Goal: Information Seeking & Learning: Learn about a topic

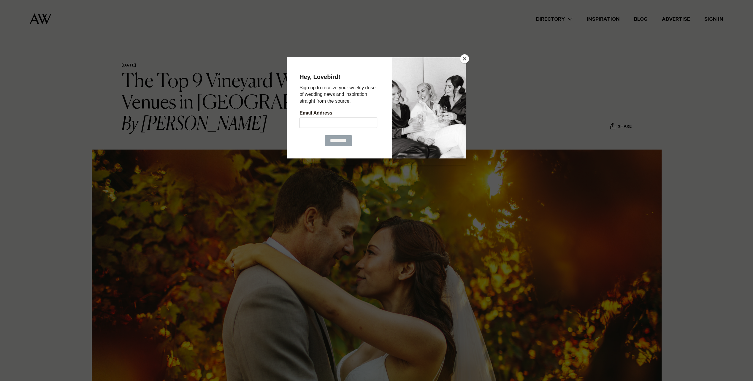
click at [463, 58] on button "Close" at bounding box center [464, 58] width 9 height 9
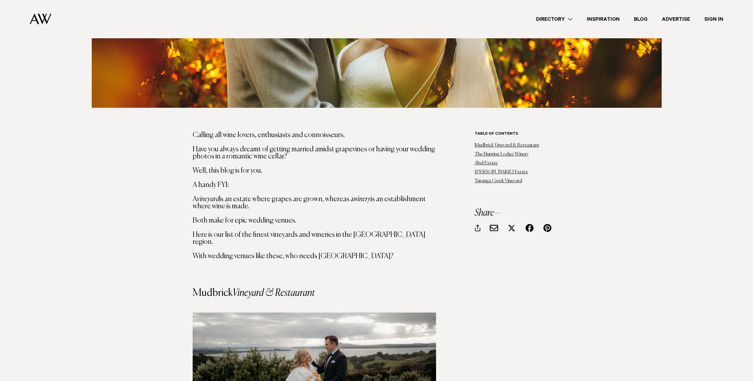
scroll to position [346, 0]
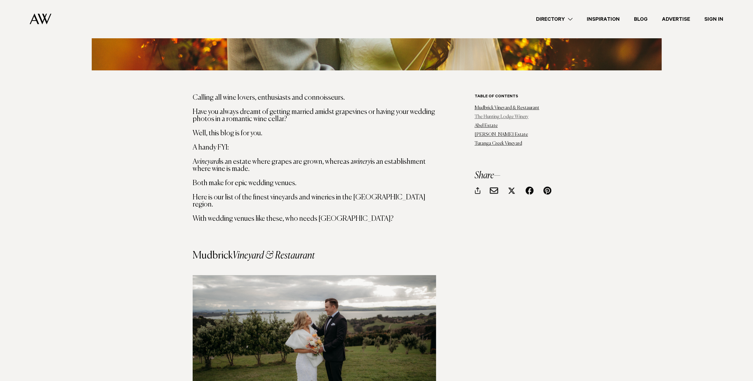
click at [493, 117] on link "The Hunting Lodge Winery" at bounding box center [501, 117] width 54 height 5
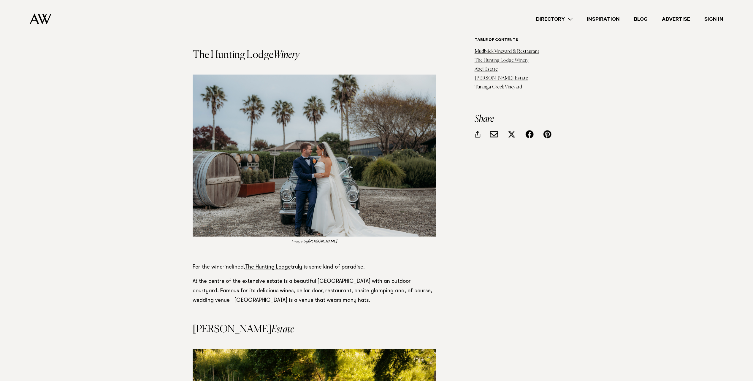
scroll to position [826, 0]
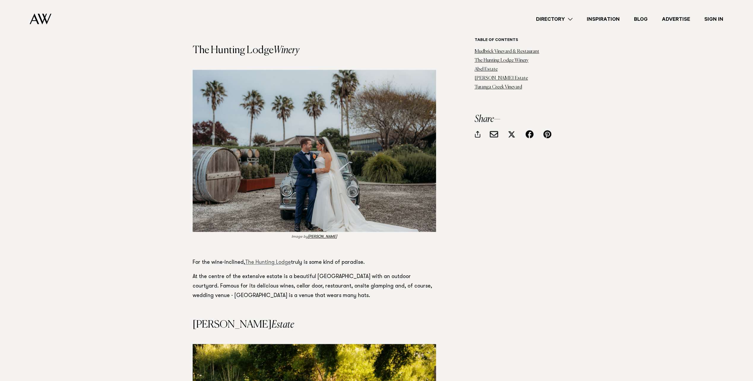
click at [270, 260] on link "The Hunting Lodge" at bounding box center [268, 262] width 46 height 5
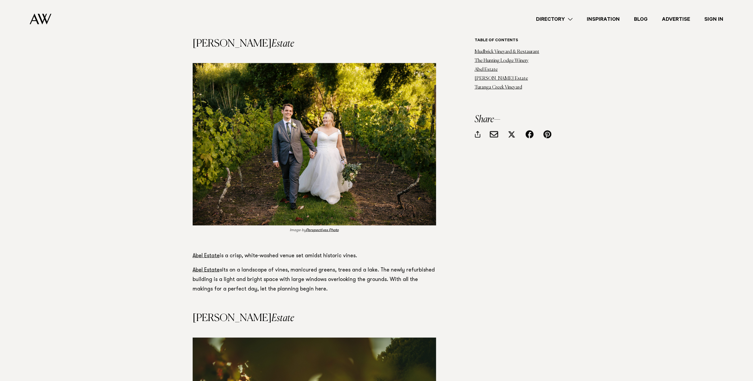
scroll to position [1138, 0]
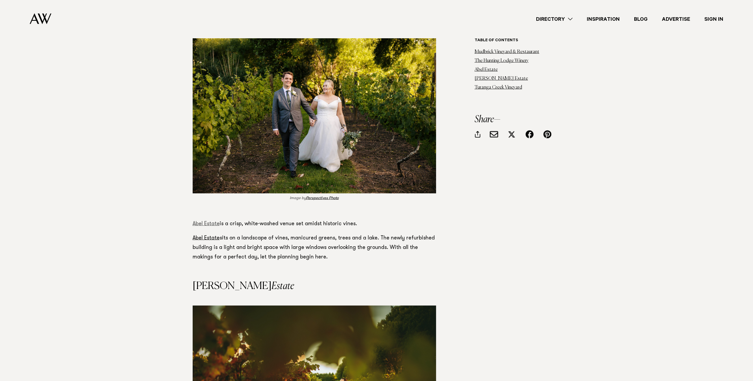
click at [207, 221] on link "Abel Estate" at bounding box center [206, 223] width 27 height 5
click at [211, 221] on link "Abel Estate" at bounding box center [206, 223] width 27 height 5
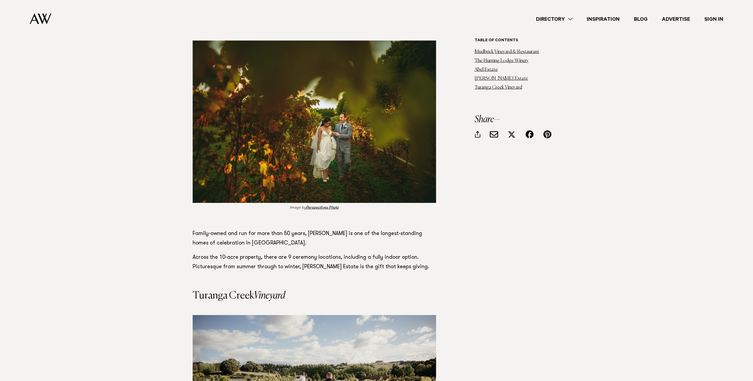
scroll to position [1431, 0]
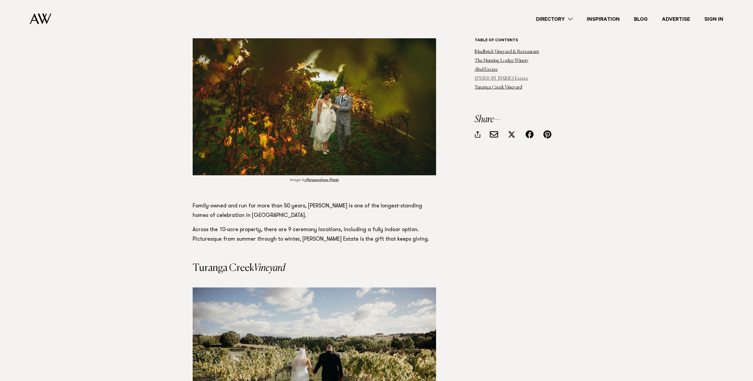
click at [499, 79] on link "Markovina Vineyard Estate" at bounding box center [500, 78] width 53 height 5
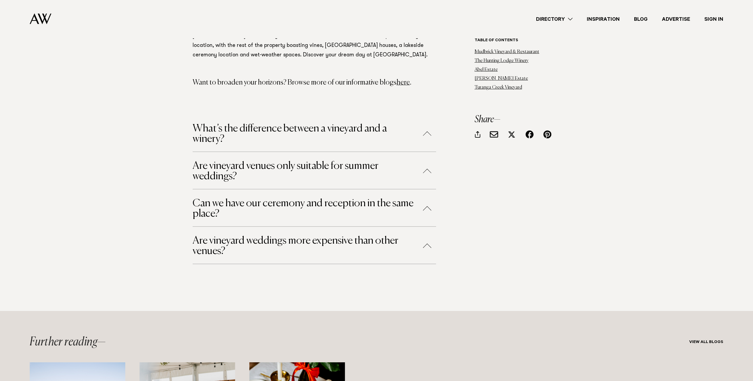
scroll to position [1897, 0]
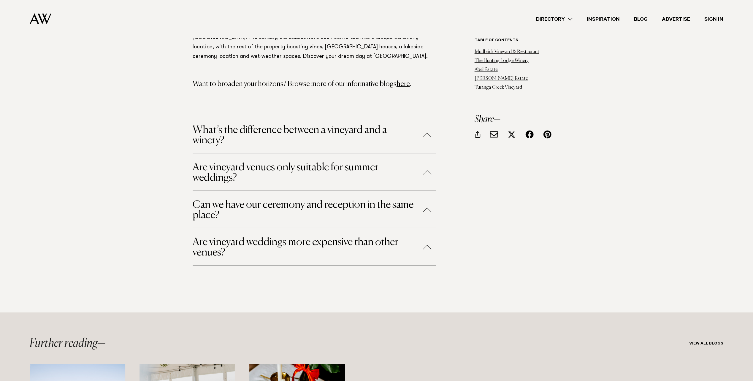
click at [428, 239] on button "Are vineyard weddings more expensive than other venues?" at bounding box center [314, 247] width 243 height 21
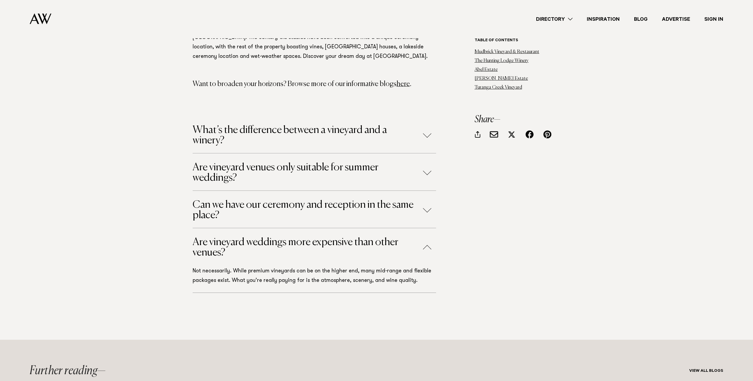
click at [427, 201] on button "Can we have our ceremony and reception in the same place?" at bounding box center [314, 210] width 243 height 21
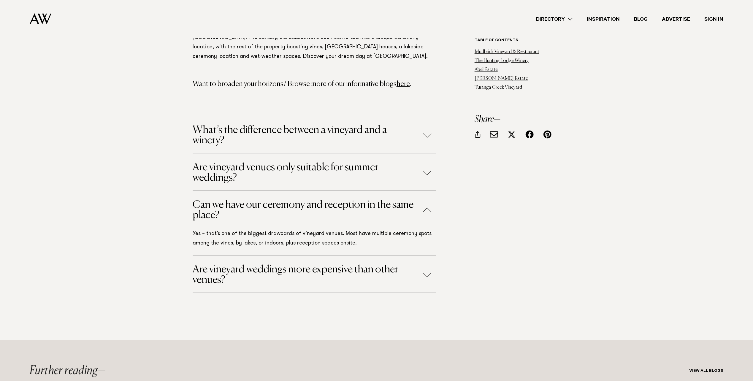
click at [425, 163] on button "Are vineyard venues only suitable for summer weddings?" at bounding box center [314, 172] width 243 height 21
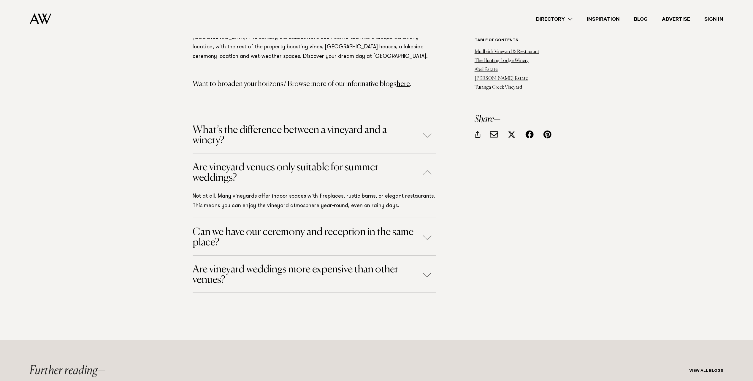
click at [428, 129] on button "What’s the difference between a vineyard and a winery?" at bounding box center [314, 135] width 243 height 21
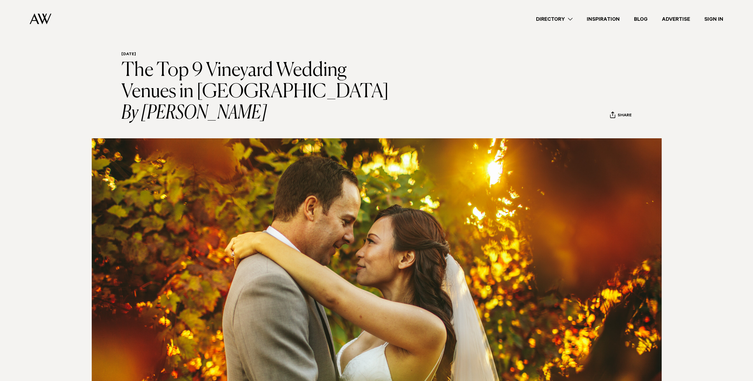
scroll to position [0, 0]
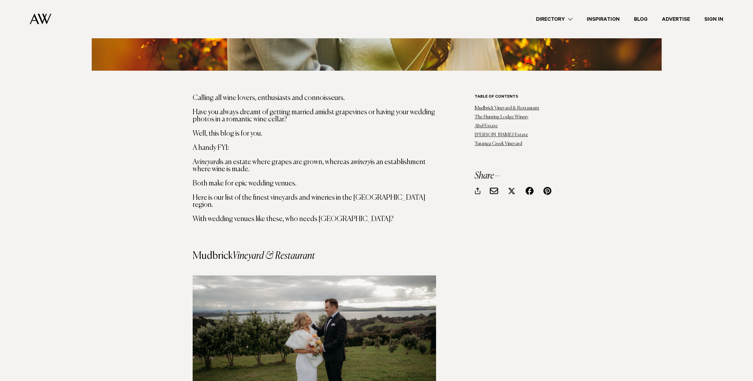
scroll to position [346, 0]
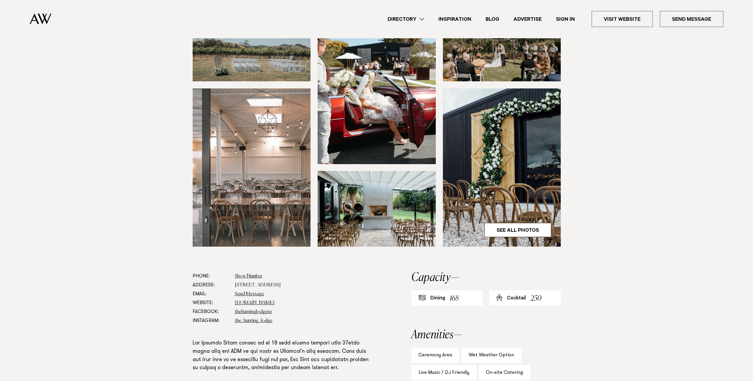
scroll to position [158, 0]
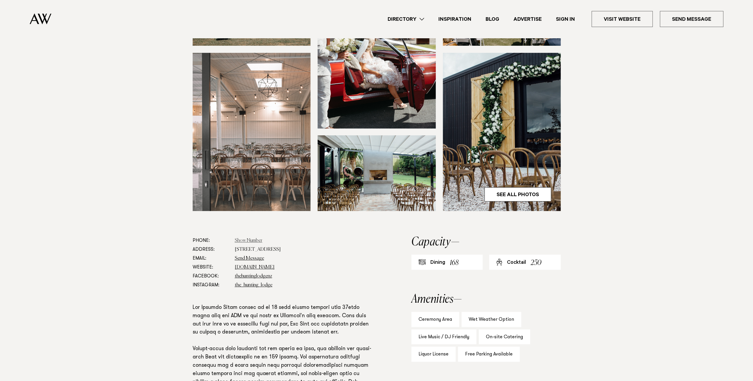
click at [245, 240] on link "Show Number" at bounding box center [249, 240] width 28 height 5
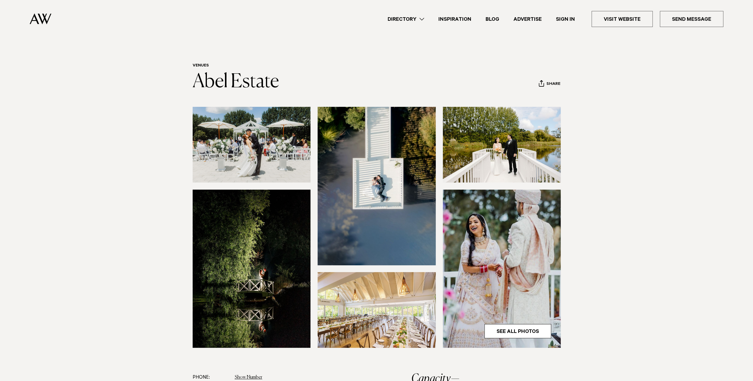
drag, startPoint x: 0, startPoint y: 0, endPoint x: 207, endPoint y: 216, distance: 299.2
click at [207, 216] on img at bounding box center [252, 269] width 118 height 158
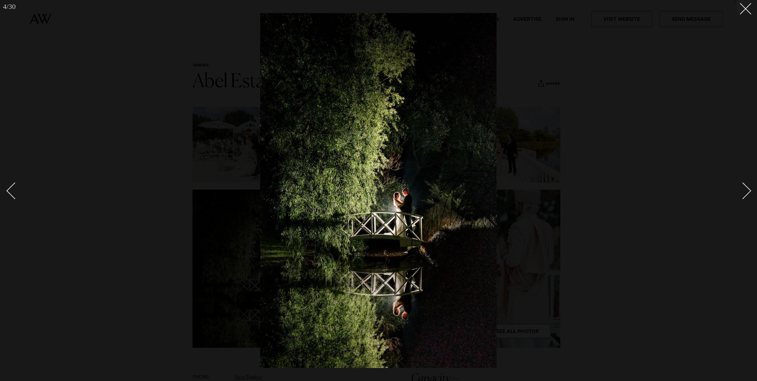
click at [746, 193] on div "Next slide" at bounding box center [742, 190] width 17 height 17
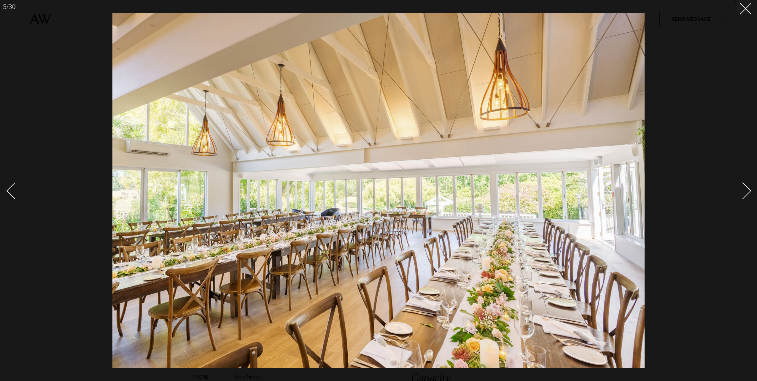
click at [746, 193] on div "Next slide" at bounding box center [742, 190] width 17 height 17
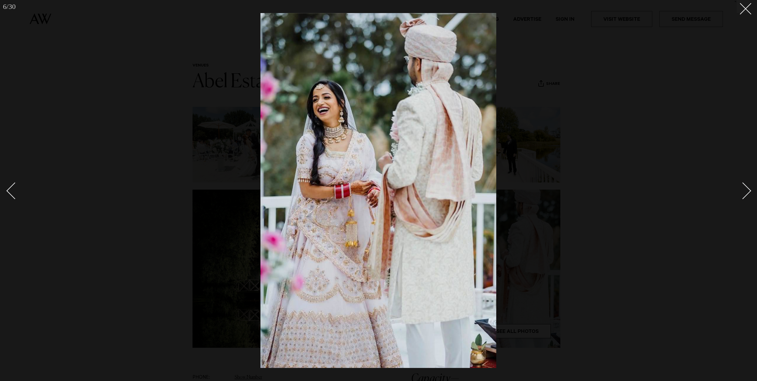
click at [746, 193] on div "Next slide" at bounding box center [742, 190] width 17 height 17
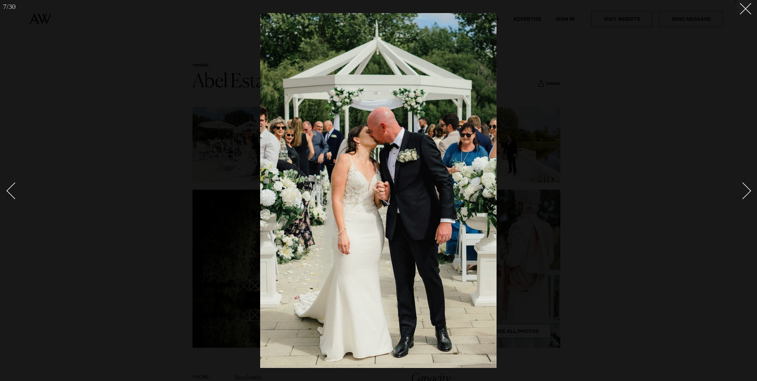
click at [746, 193] on div "Next slide" at bounding box center [742, 190] width 17 height 17
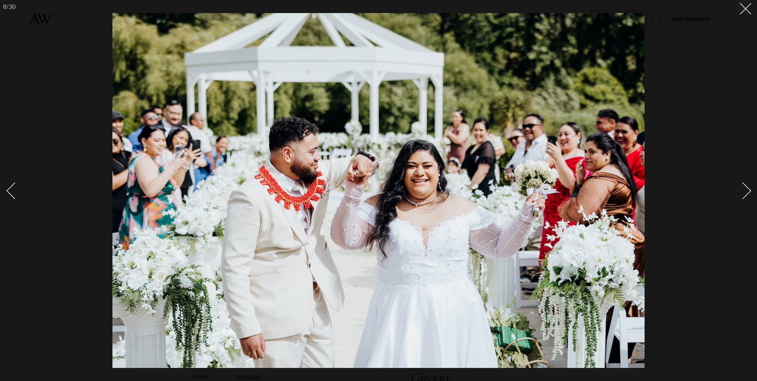
click at [746, 193] on div "Next slide" at bounding box center [742, 190] width 17 height 17
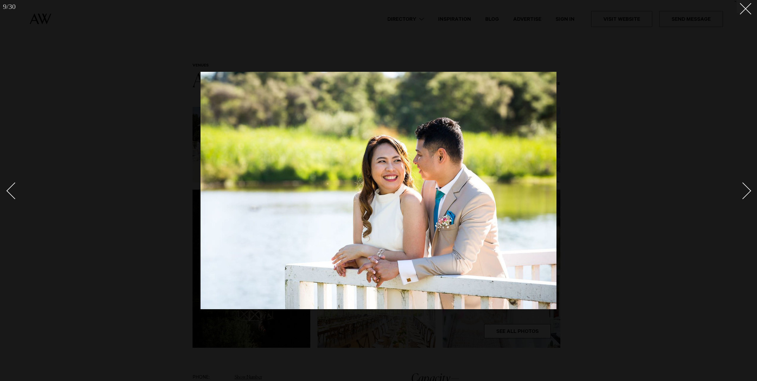
click at [746, 193] on div "Next slide" at bounding box center [742, 190] width 17 height 17
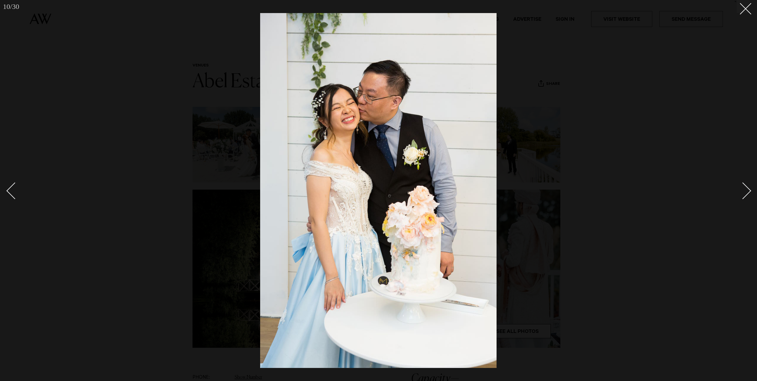
click at [746, 193] on div "Next slide" at bounding box center [742, 190] width 17 height 17
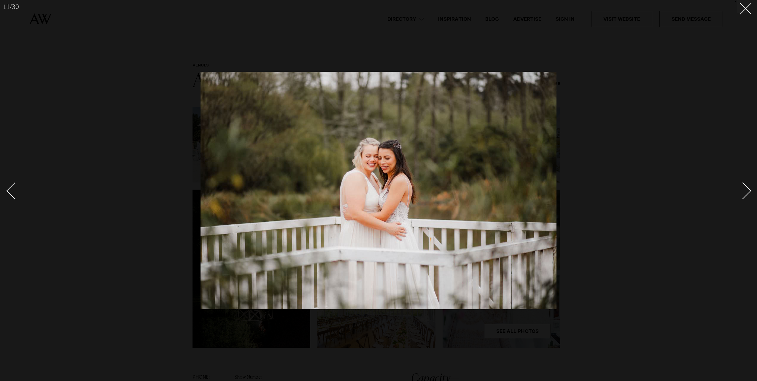
click at [746, 193] on div "Next slide" at bounding box center [742, 190] width 17 height 17
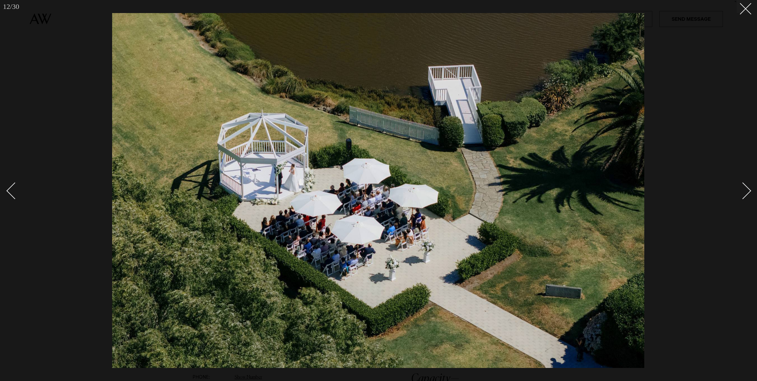
click at [746, 193] on div "Next slide" at bounding box center [742, 190] width 17 height 17
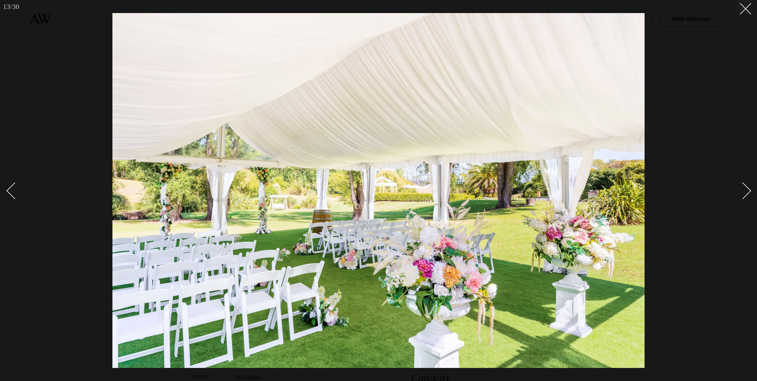
click at [746, 193] on div "Next slide" at bounding box center [742, 190] width 17 height 17
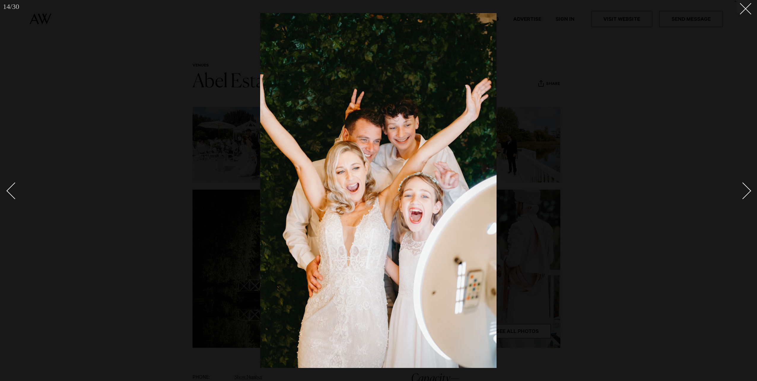
click at [746, 193] on div "Next slide" at bounding box center [742, 190] width 17 height 17
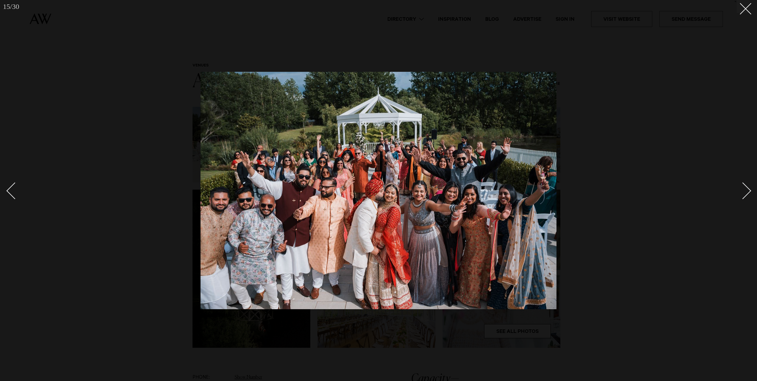
click at [746, 193] on div "Next slide" at bounding box center [742, 190] width 17 height 17
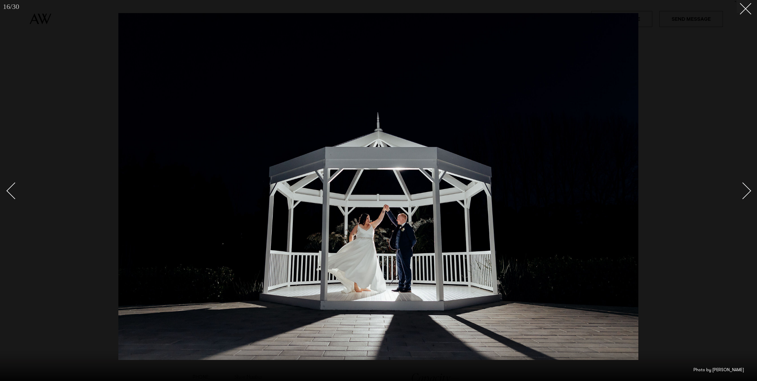
click at [746, 193] on div "Next slide" at bounding box center [742, 190] width 17 height 17
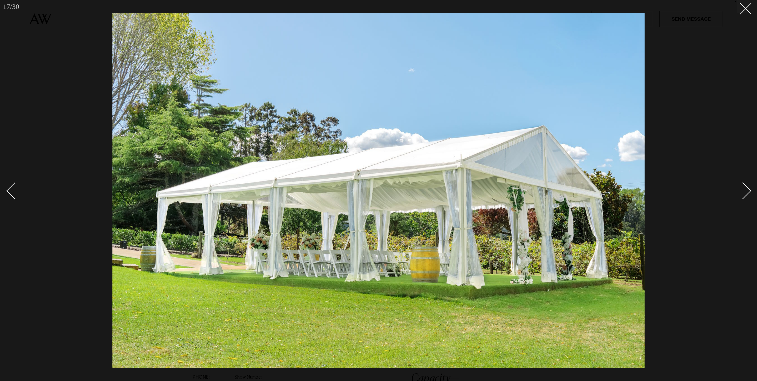
click at [747, 192] on div "Next slide" at bounding box center [742, 190] width 17 height 17
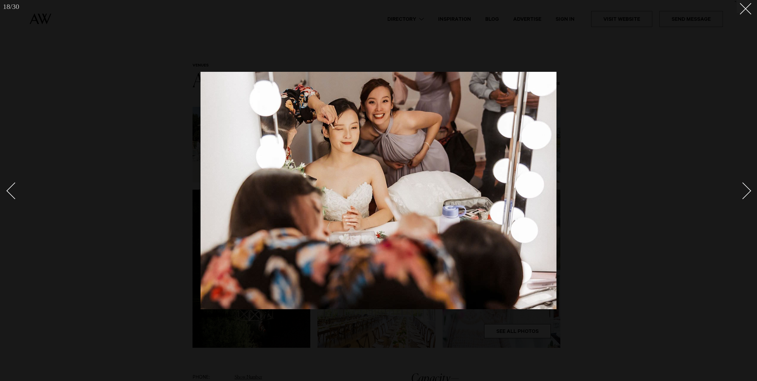
click at [747, 192] on div "Next slide" at bounding box center [742, 190] width 17 height 17
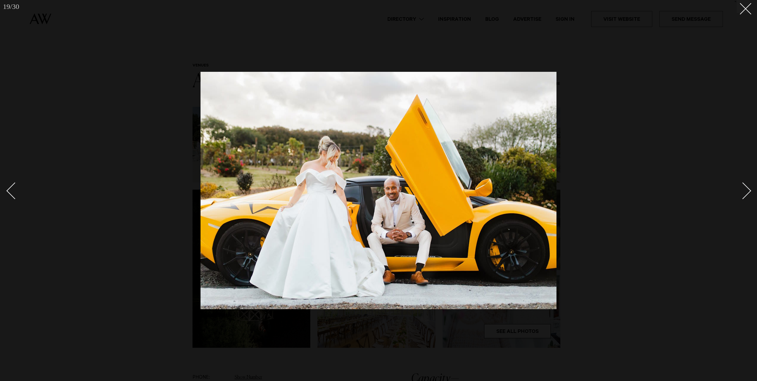
click at [747, 192] on div "Next slide" at bounding box center [742, 190] width 17 height 17
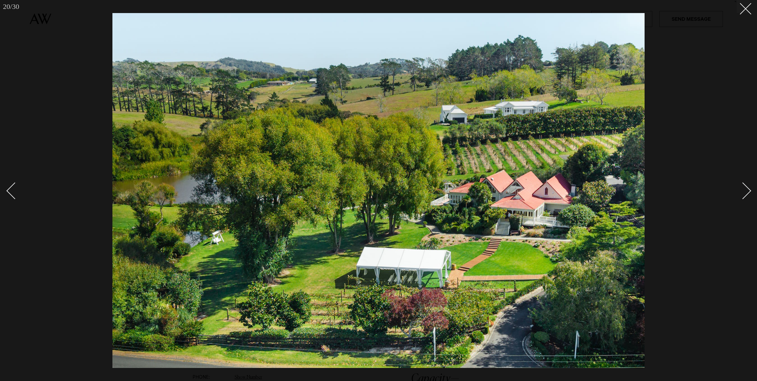
click at [746, 190] on div "Next slide" at bounding box center [742, 190] width 17 height 17
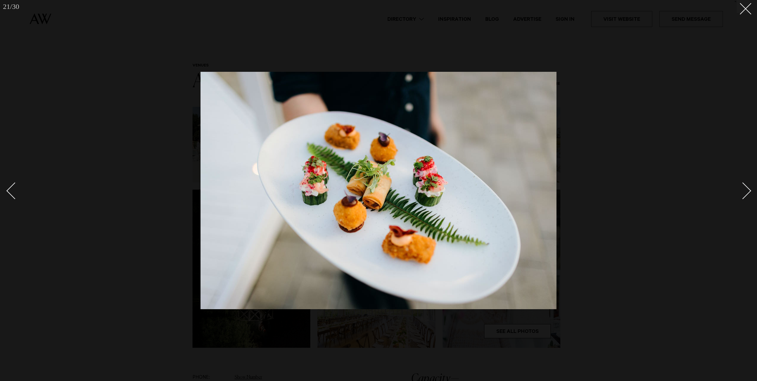
click at [746, 190] on div "Next slide" at bounding box center [742, 190] width 17 height 17
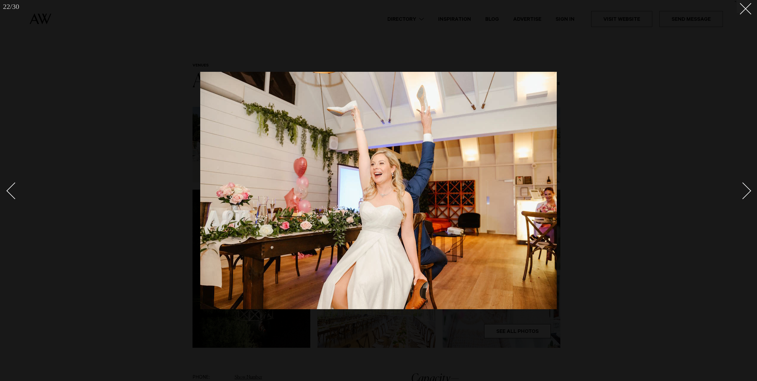
click at [746, 190] on div "Next slide" at bounding box center [742, 190] width 17 height 17
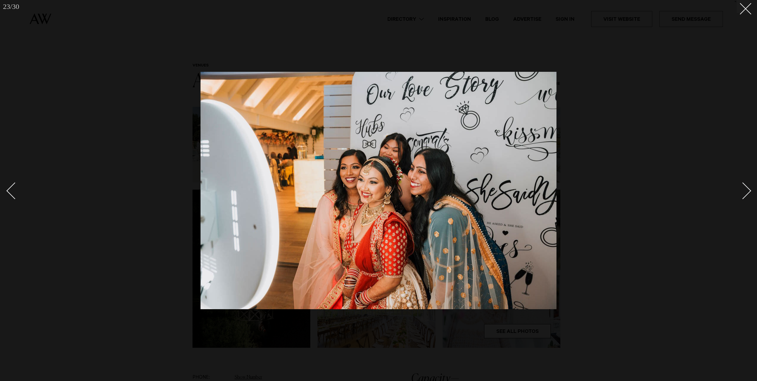
click at [746, 190] on div "Next slide" at bounding box center [742, 190] width 17 height 17
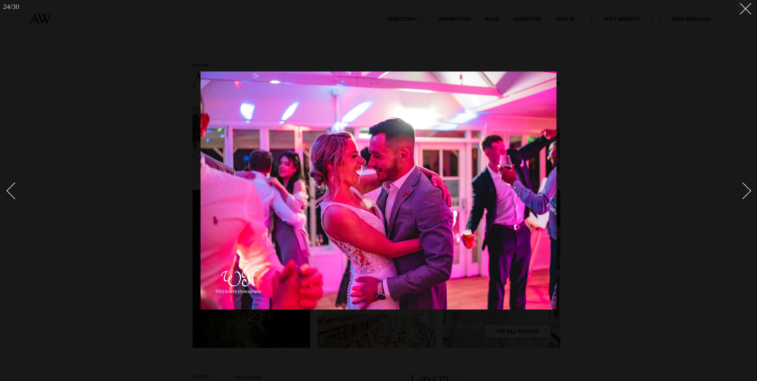
click at [746, 190] on div "Next slide" at bounding box center [742, 190] width 17 height 17
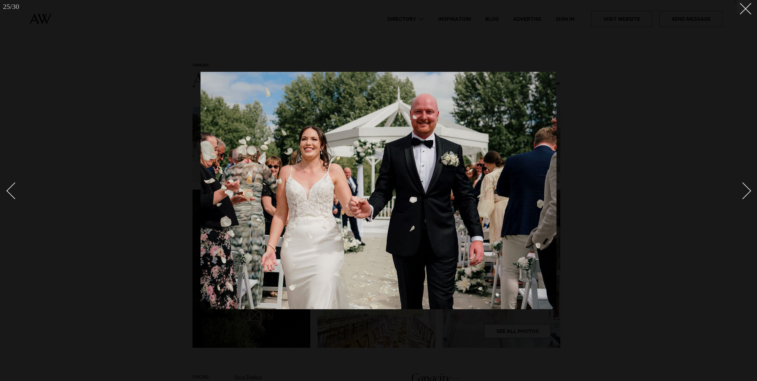
click at [746, 190] on div "Next slide" at bounding box center [742, 190] width 17 height 17
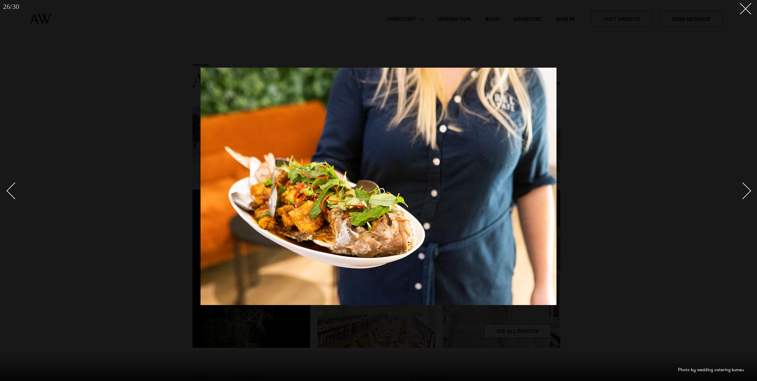
click at [746, 190] on div "Next slide" at bounding box center [742, 190] width 17 height 17
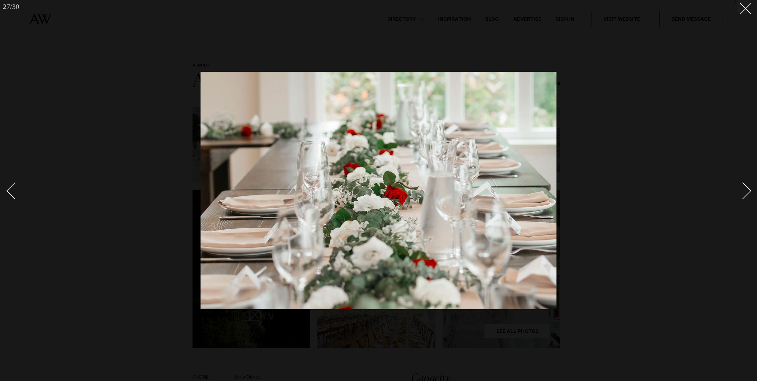
click at [746, 190] on div "Next slide" at bounding box center [742, 190] width 17 height 17
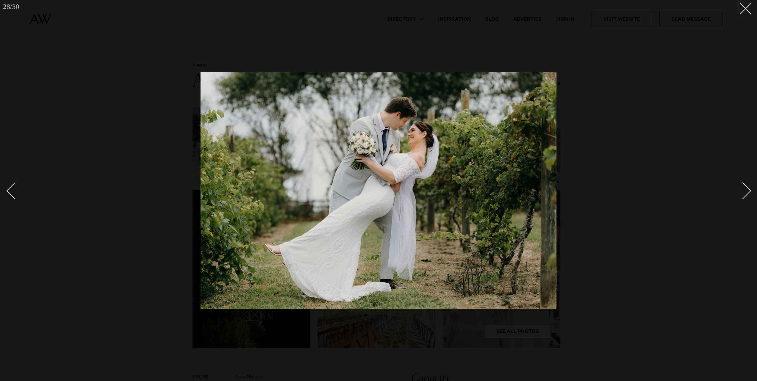
click at [746, 190] on div "Next slide" at bounding box center [742, 190] width 17 height 17
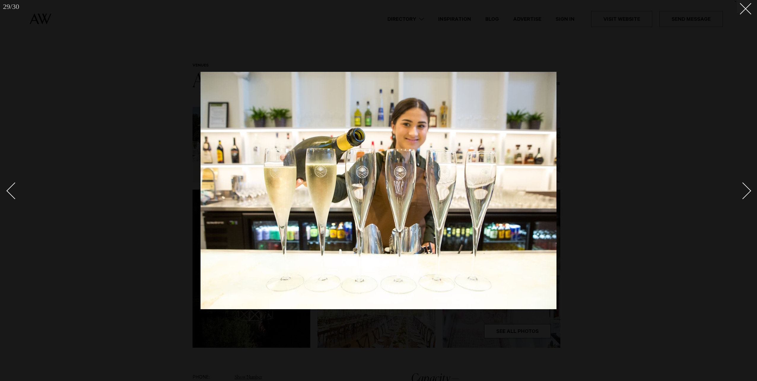
click at [746, 190] on div "Next slide" at bounding box center [742, 190] width 17 height 17
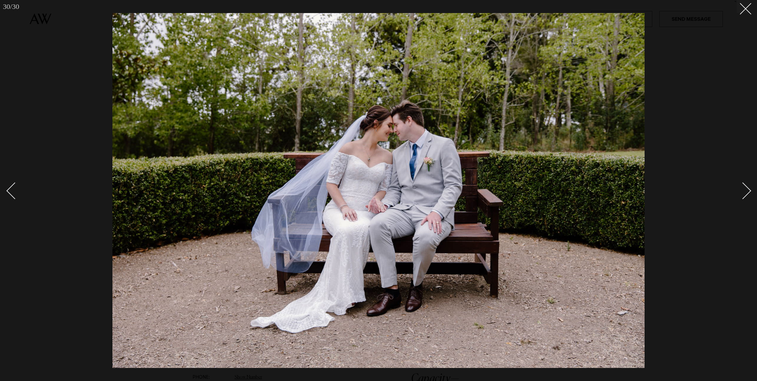
click at [746, 190] on div "Next slide" at bounding box center [742, 190] width 17 height 17
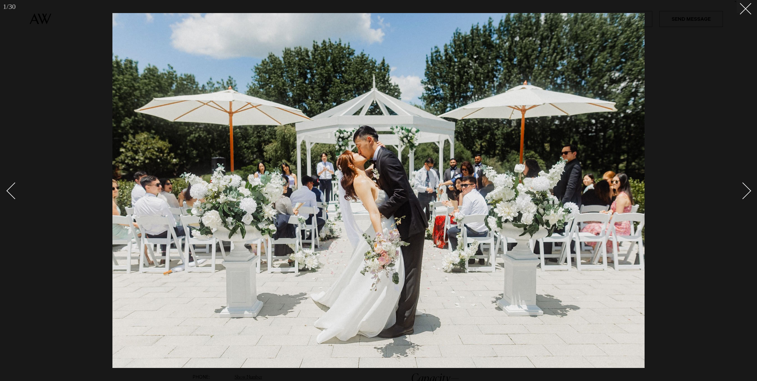
click at [746, 190] on div "Next slide" at bounding box center [742, 190] width 17 height 17
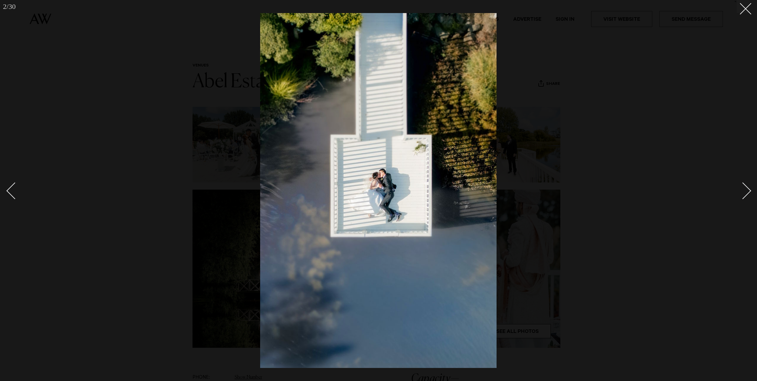
click at [746, 190] on div "Next slide" at bounding box center [742, 190] width 17 height 17
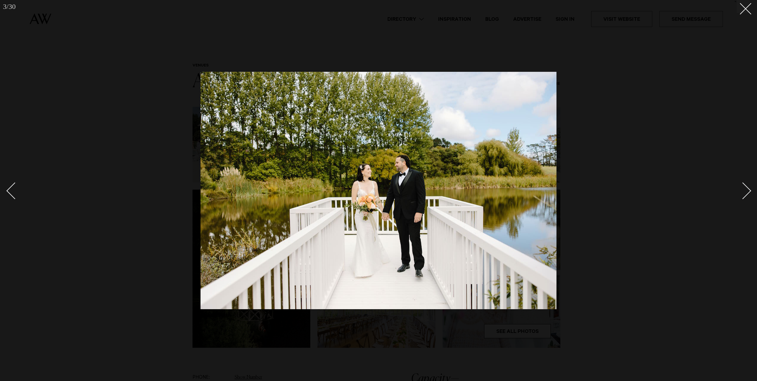
click at [746, 190] on div "Next slide" at bounding box center [742, 190] width 17 height 17
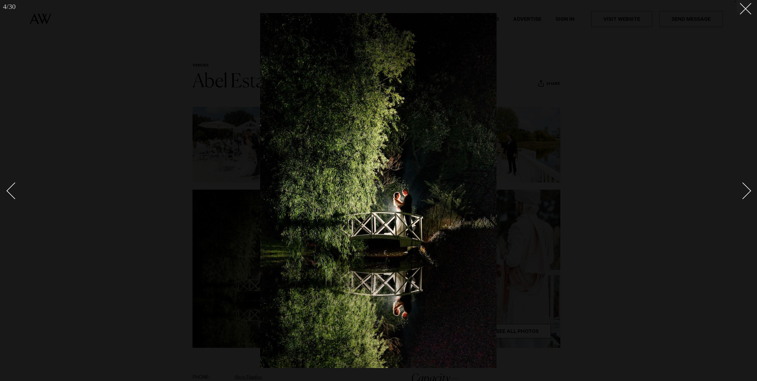
click at [746, 190] on div "Next slide" at bounding box center [742, 190] width 17 height 17
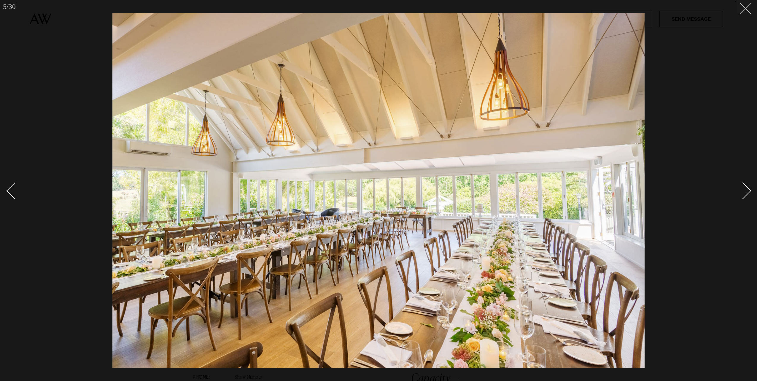
click at [742, 7] on icon at bounding box center [743, 6] width 7 height 7
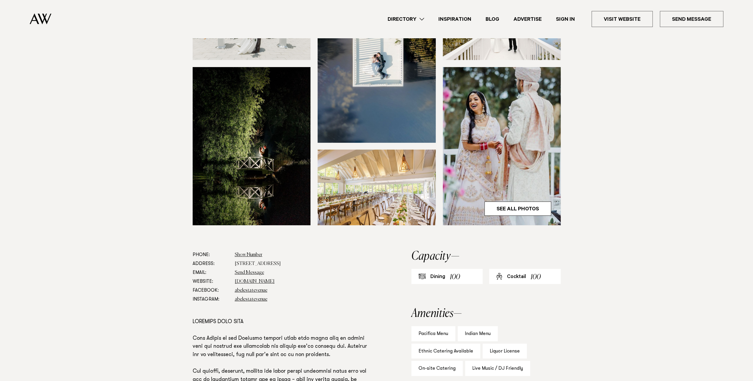
scroll to position [126, 0]
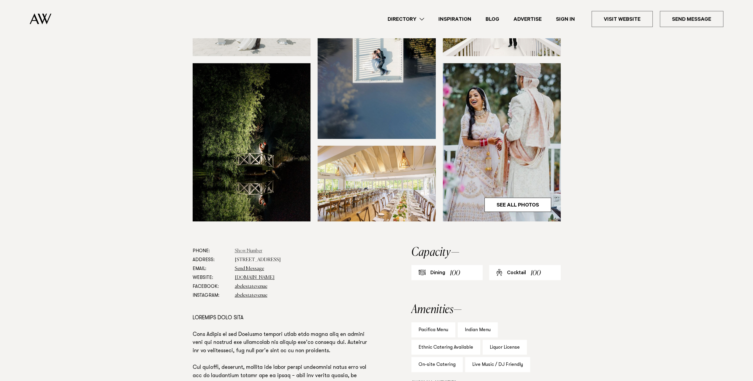
click at [251, 249] on link "Show Number" at bounding box center [249, 251] width 28 height 5
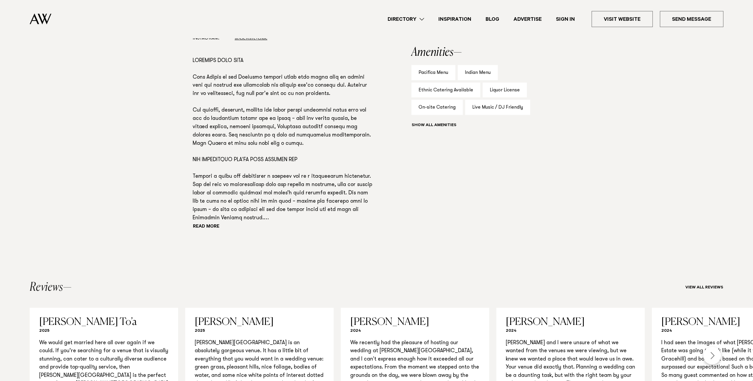
scroll to position [395, 0]
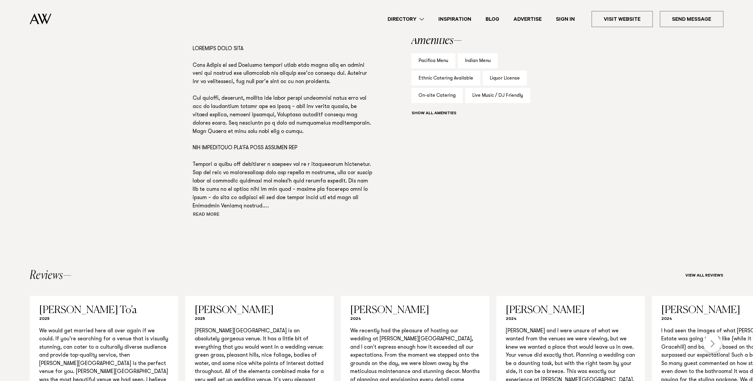
click at [202, 213] on button "Read more" at bounding box center [219, 215] width 53 height 9
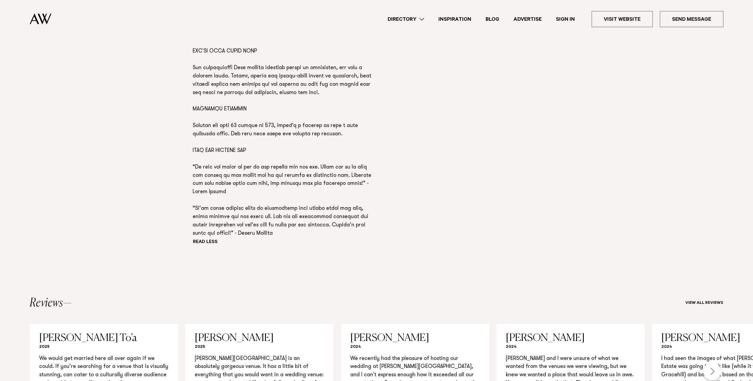
scroll to position [835, 0]
